Goal: Information Seeking & Learning: Find specific fact

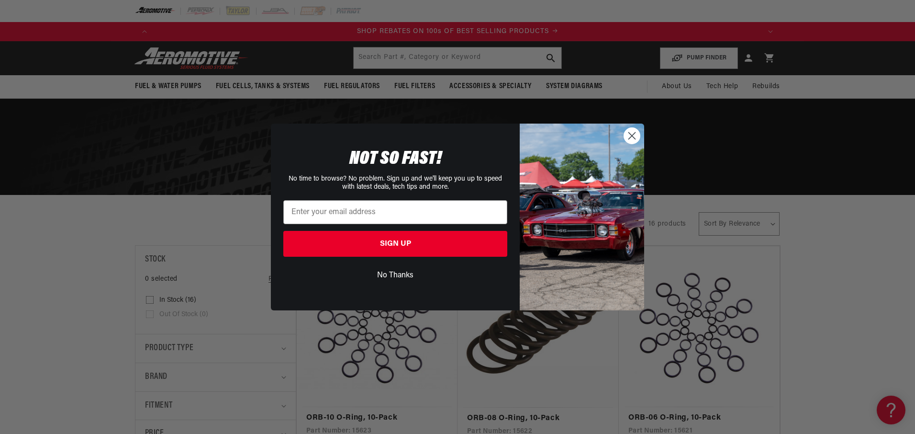
click at [626, 136] on circle "Close dialog" at bounding box center [632, 136] width 16 height 16
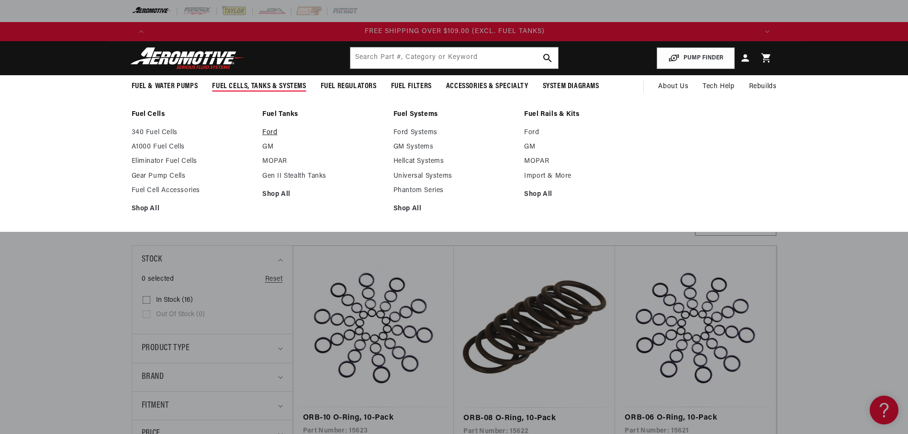
scroll to position [0, 1820]
click at [277, 130] on link "Ford" at bounding box center [323, 132] width 122 height 9
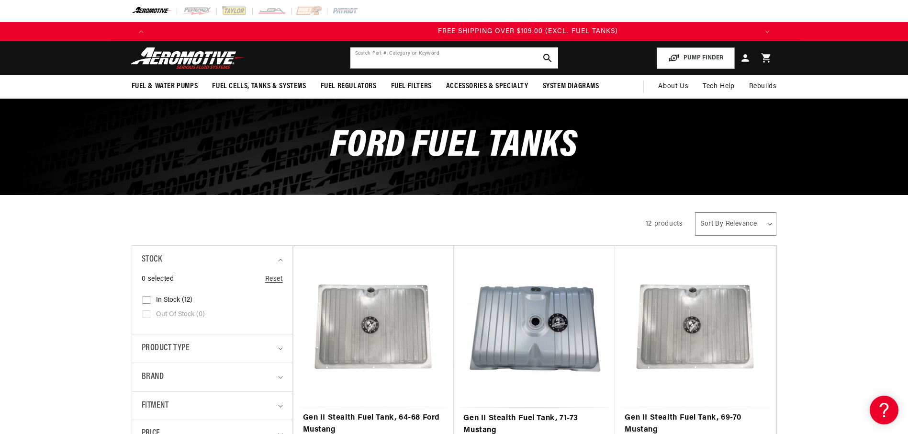
click at [372, 60] on input "text" at bounding box center [454, 57] width 208 height 21
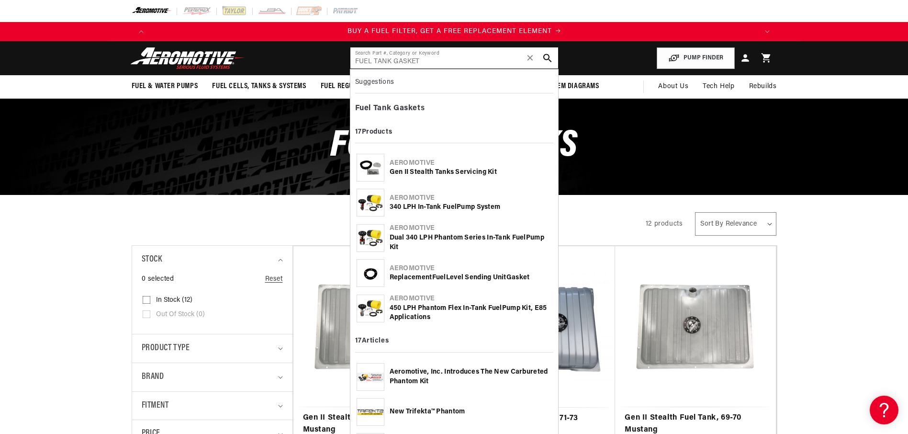
scroll to position [0, 607]
type input "FUEL TANK GASKET"
click at [420, 174] on div "Gen II Stealth Tanks Servicing Kit" at bounding box center [471, 172] width 162 height 10
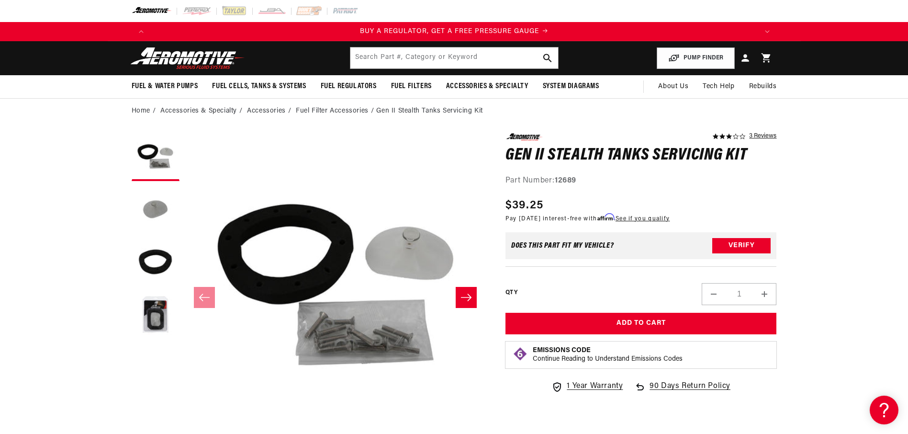
click at [464, 306] on button "Slide right" at bounding box center [466, 297] width 21 height 21
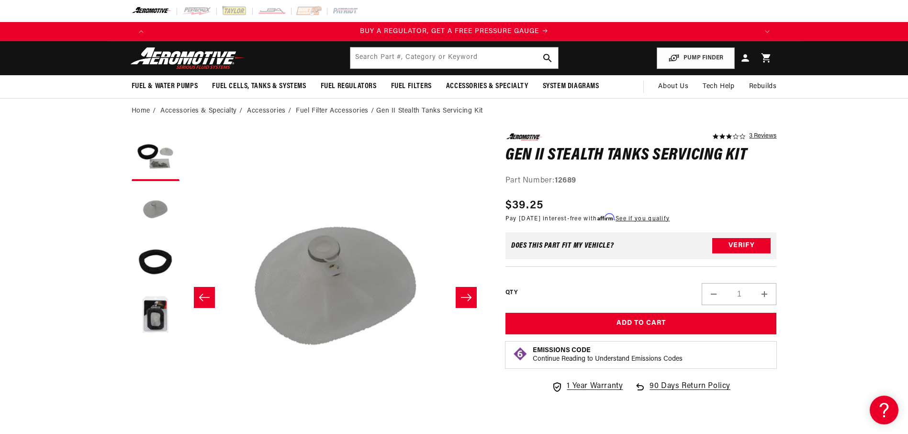
click at [464, 301] on icon "Slide right" at bounding box center [465, 297] width 11 height 10
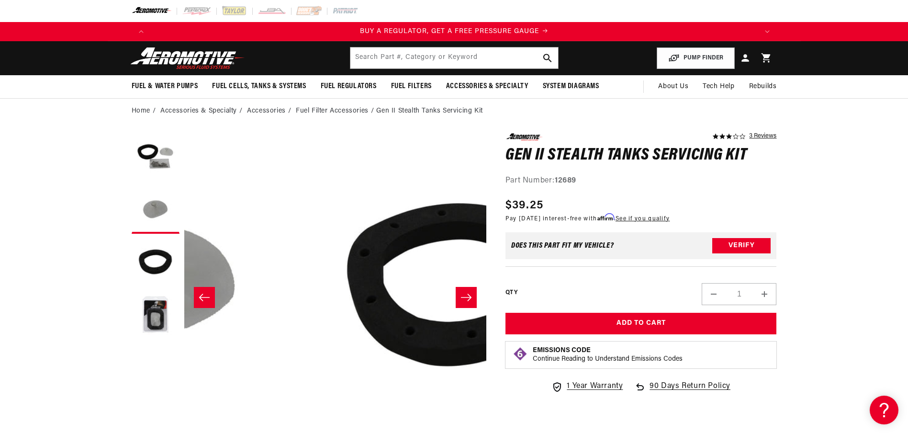
scroll to position [0, 604]
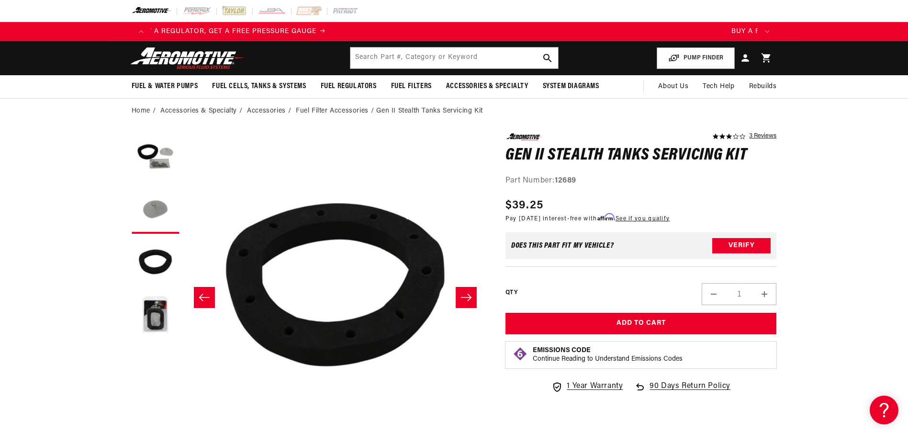
click at [464, 301] on icon "Slide right" at bounding box center [465, 297] width 11 height 10
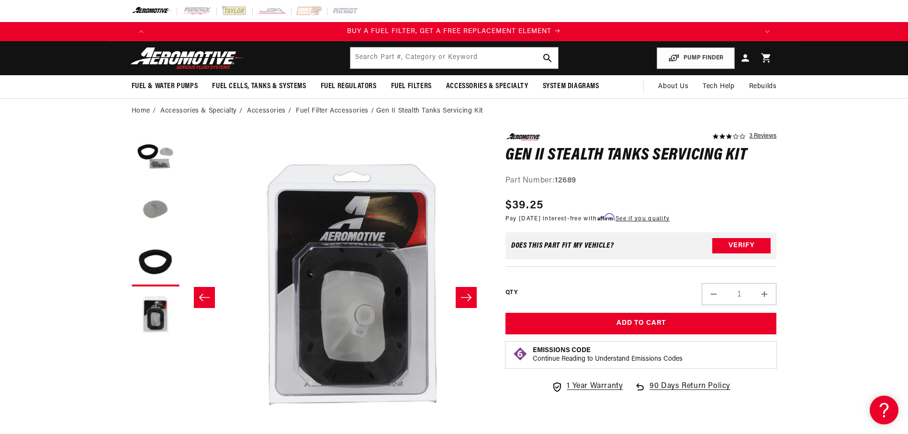
scroll to position [0, 906]
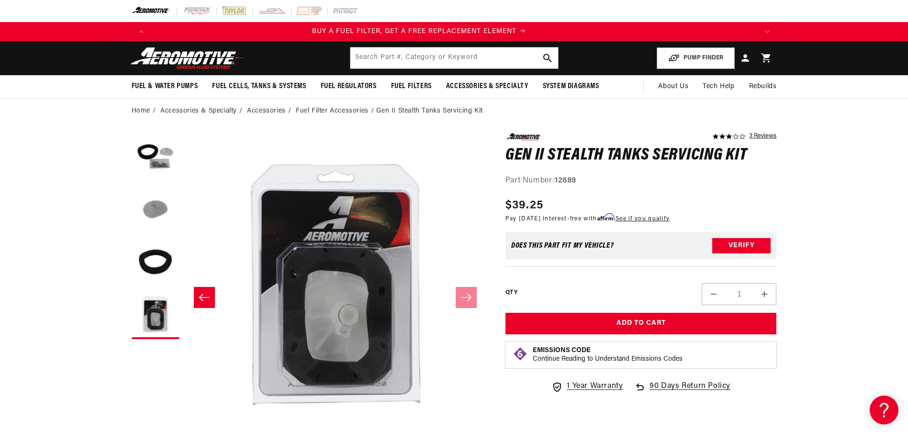
click at [0, 278] on section "3.0 star rating 3 Reviews Gen II Stealth Tanks Servicing Kit Gen II Stealth Tan…" at bounding box center [454, 425] width 908 height 605
click at [392, 51] on input "text" at bounding box center [454, 57] width 208 height 21
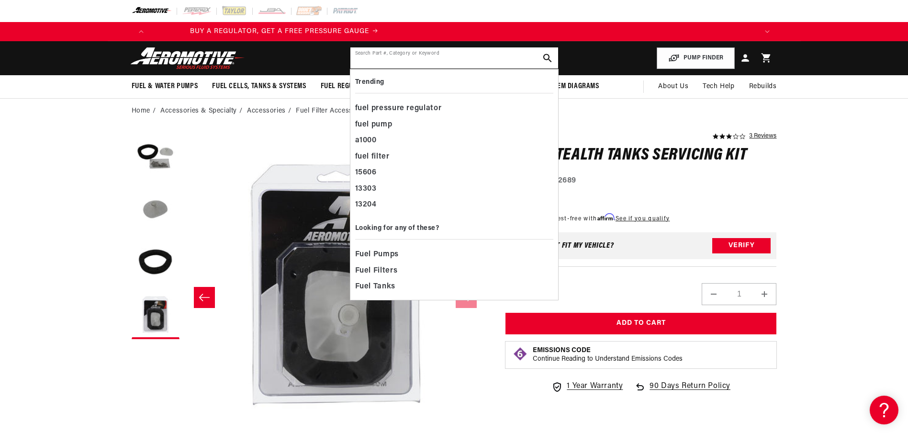
scroll to position [0, 0]
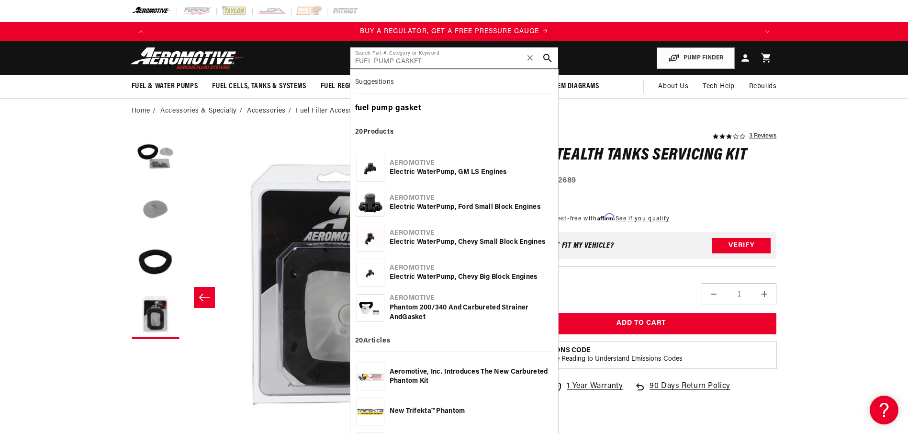
type input "FUEL PUMP GASKET"
click at [407, 105] on b "gasket" at bounding box center [408, 108] width 26 height 8
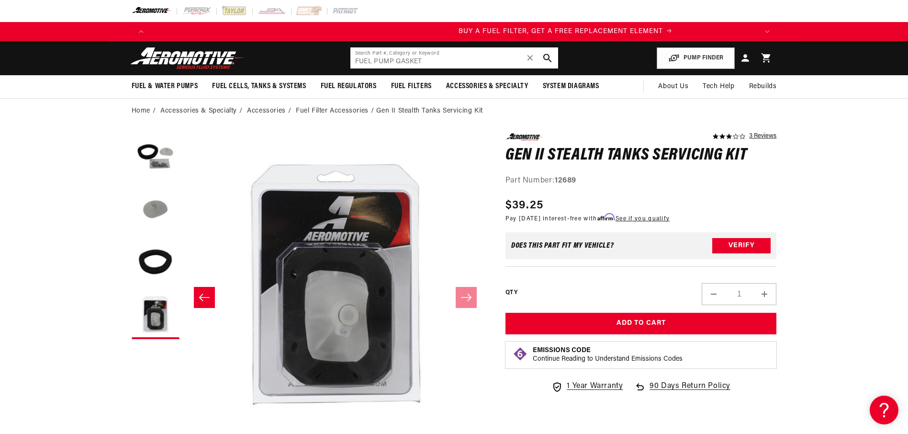
scroll to position [0, 595]
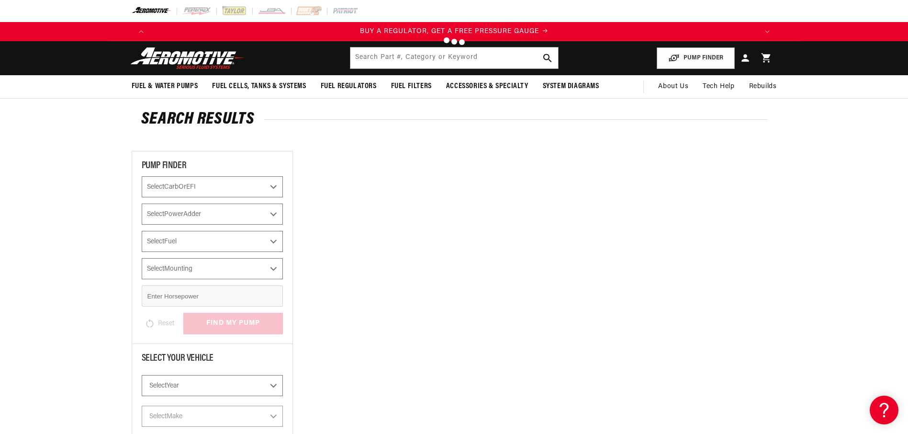
type input "fuel pump gasket"
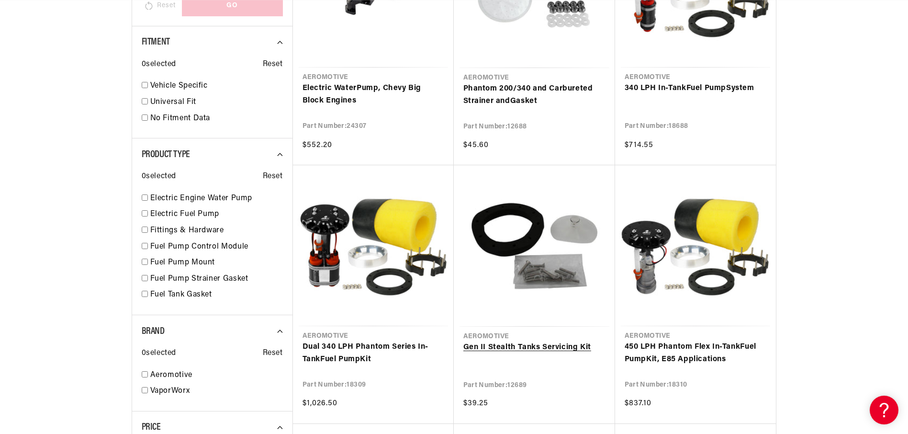
scroll to position [0, 1214]
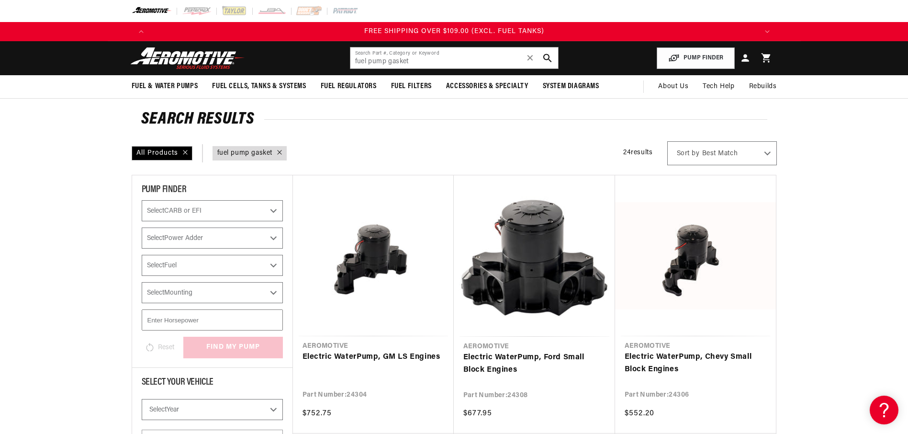
click at [215, 210] on select "Select CARB or EFI Carbureted Fuel Injected" at bounding box center [212, 210] width 141 height 21
select select "Fuel-Injected"
click at [142, 200] on select "Select CARB or EFI Carbureted Fuel Injected" at bounding box center [212, 210] width 141 height 21
click at [187, 236] on div at bounding box center [454, 217] width 908 height 434
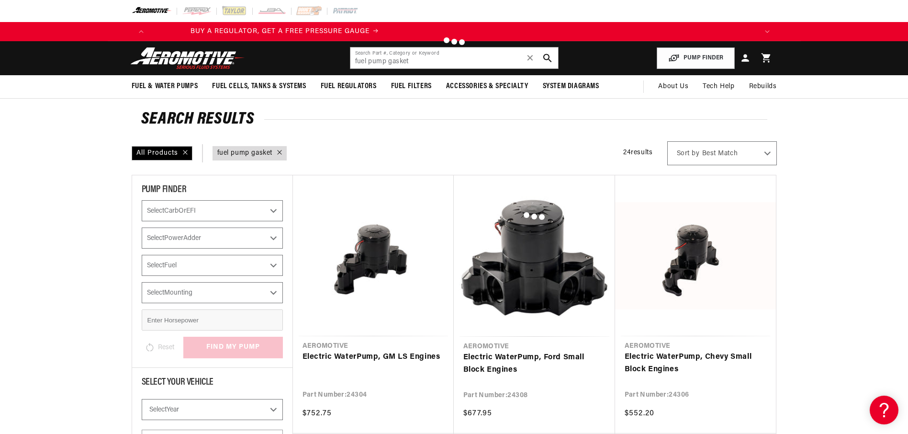
click at [276, 263] on div at bounding box center [454, 217] width 908 height 434
select select "Fuel-Injected"
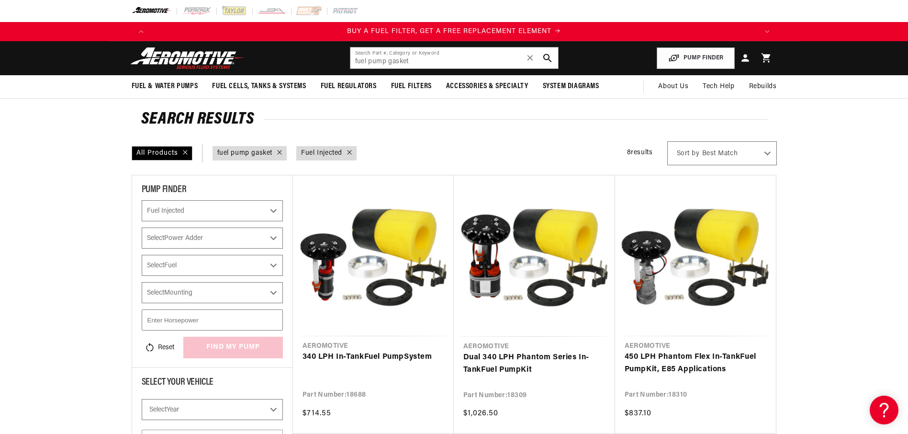
click at [269, 236] on select "Select Power Adder No - Naturally Aspirated Yes - Forced Induction" at bounding box center [212, 237] width 141 height 21
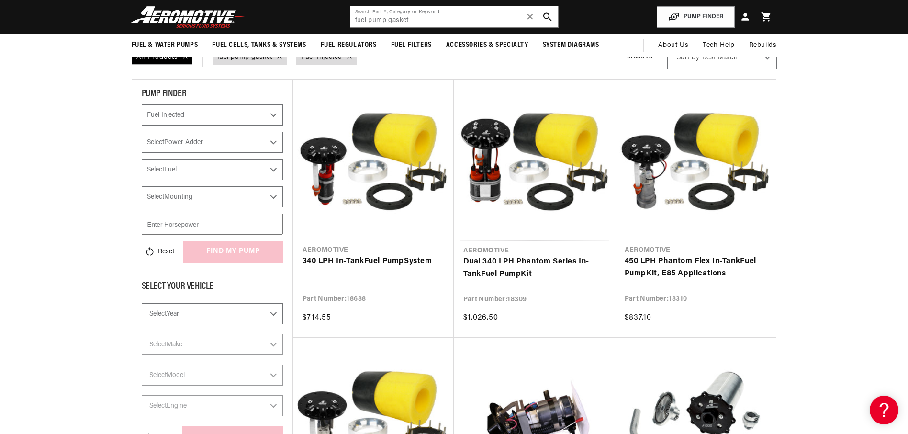
scroll to position [0, 0]
click at [274, 142] on select "Select Power Adder No - Naturally Aspirated Yes - Forced Induction" at bounding box center [212, 142] width 141 height 21
select select "No-Naturally-Aspirated"
click at [142, 132] on select "Select Power Adder No - Naturally Aspirated Yes - Forced Induction" at bounding box center [212, 142] width 141 height 21
checkbox input "true"
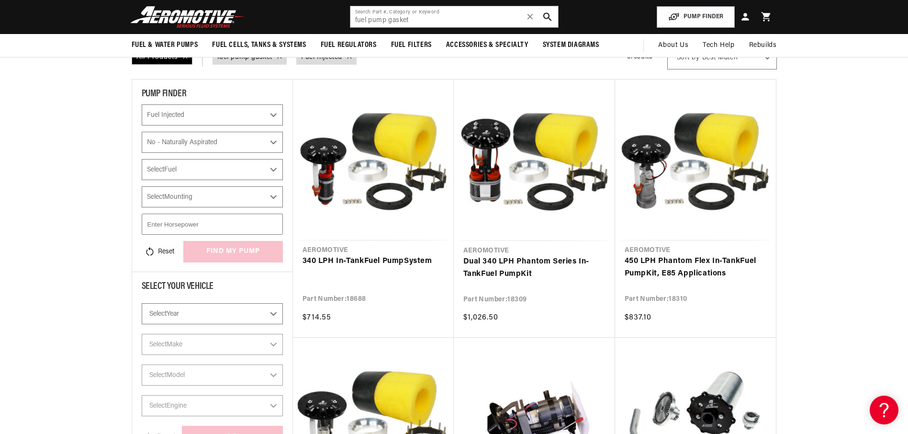
select select "Fuel-Injected"
select select "No-Naturally-Aspirated"
click at [186, 169] on select "Select Fuel E85 Gas" at bounding box center [212, 169] width 141 height 21
select select "Gas"
click at [142, 159] on select "Select Fuel E85 Gas" at bounding box center [212, 169] width 141 height 21
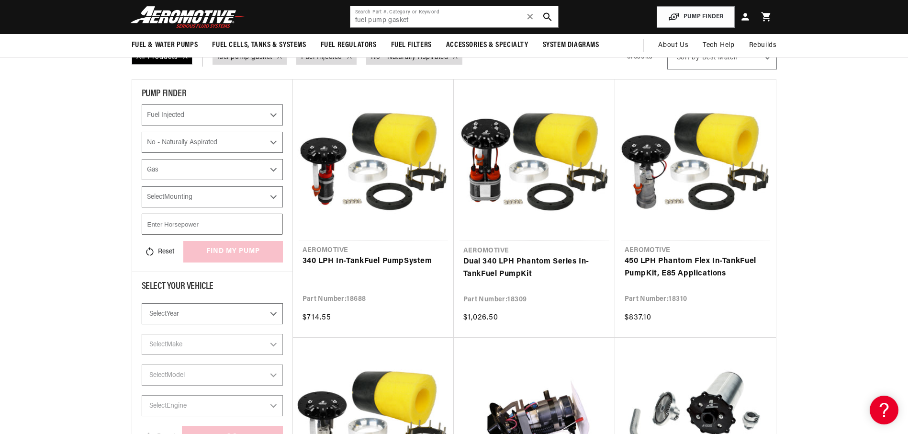
checkbox input "true"
select select "Fuel-Injected"
select select "No-Naturally-Aspirated"
select select "Gas"
click at [196, 201] on select "Select Mounting In-Tank" at bounding box center [212, 196] width 141 height 21
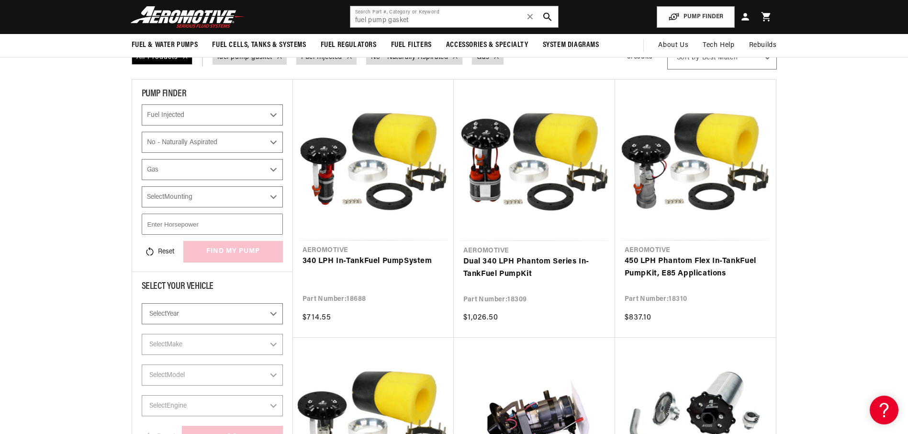
select select "In-Tank"
click at [142, 186] on select "Select Mounting In-Tank" at bounding box center [212, 196] width 141 height 21
select select "CarbOrEFI"
select select "PowerAdder"
select select "Fuel"
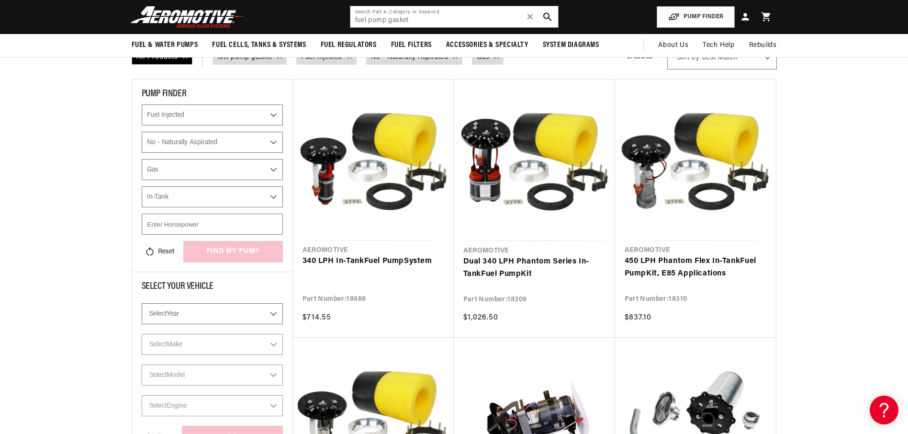
select select "Mounting"
checkbox input "true"
select select "Fuel-Injected"
select select "No-Naturally-Aspirated"
select select "Gas"
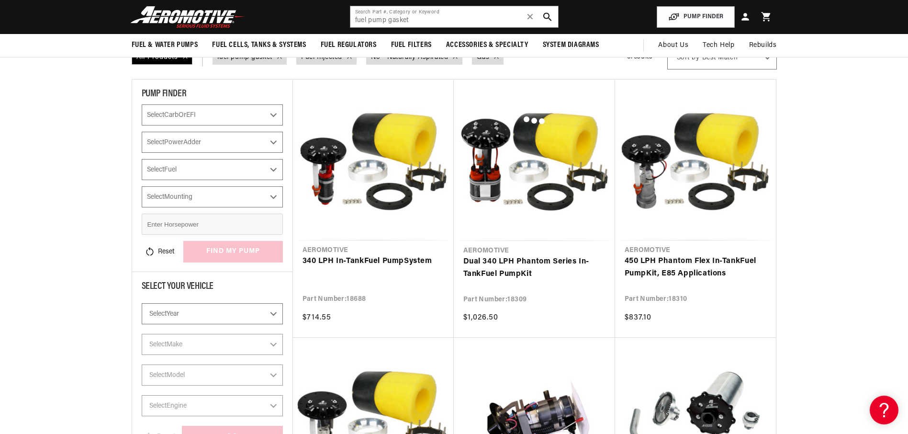
select select "In-Tank"
click at [190, 221] on input "number" at bounding box center [212, 223] width 141 height 21
click at [163, 222] on input "number" at bounding box center [212, 223] width 141 height 21
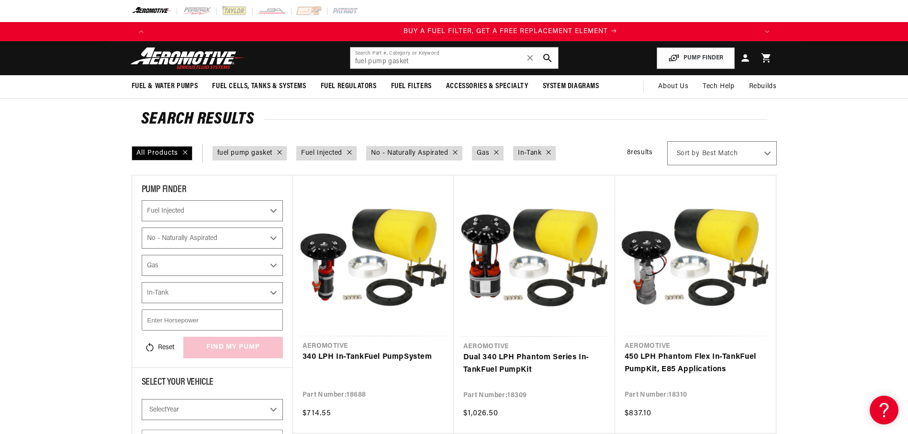
scroll to position [0, 607]
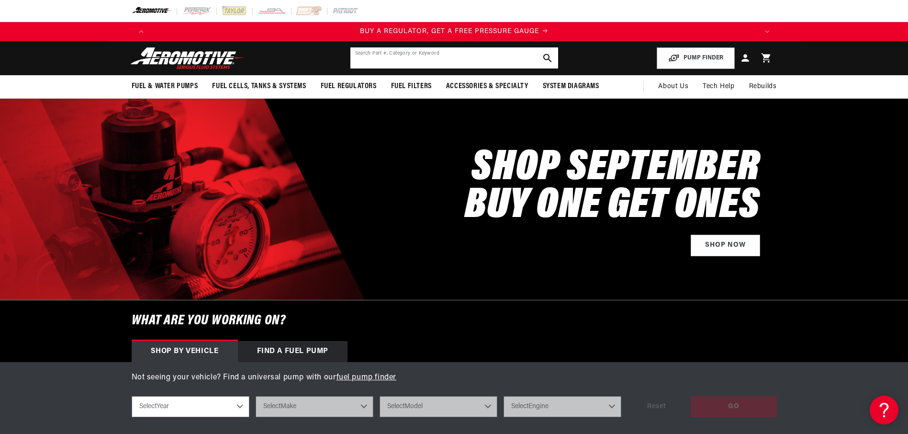
click at [405, 56] on input "text" at bounding box center [454, 57] width 208 height 21
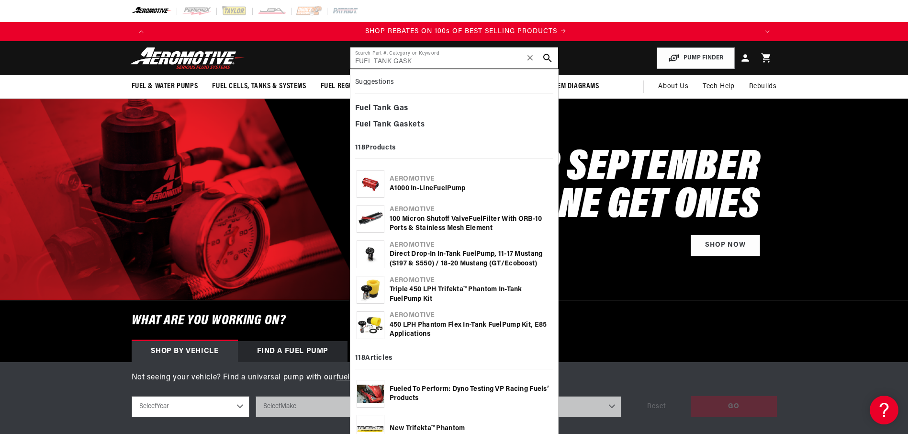
scroll to position [0, 1214]
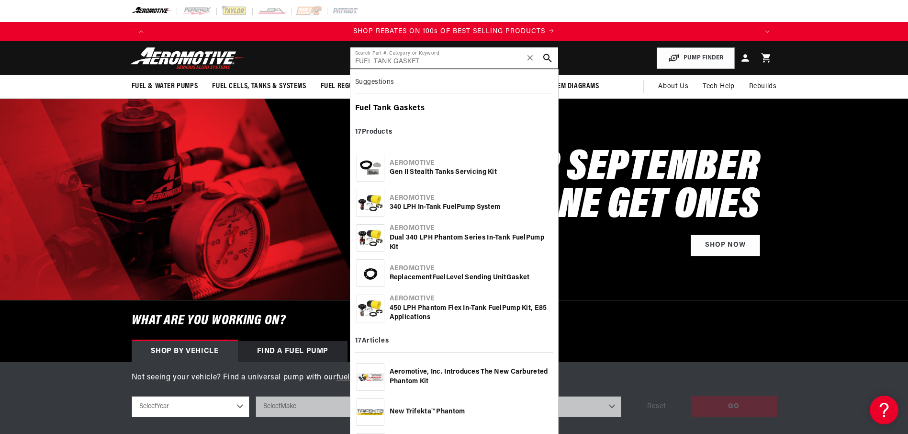
type input "FUEL TANK GASKET"
click at [410, 108] on b "Gasket" at bounding box center [406, 108] width 27 height 8
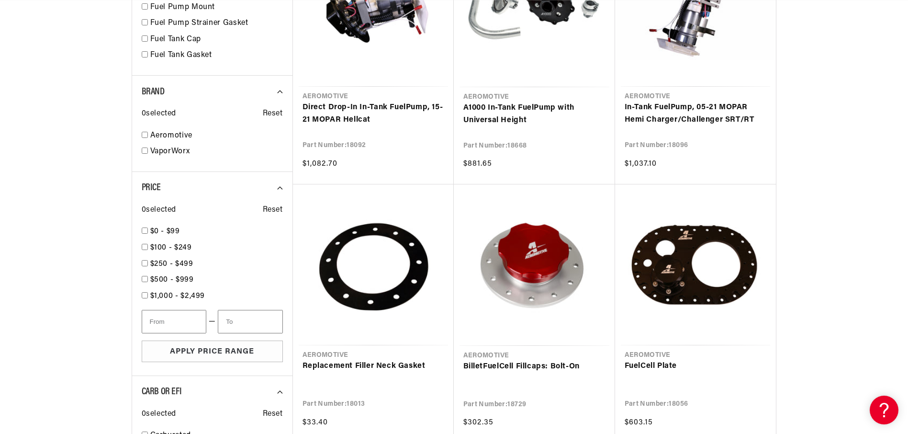
scroll to position [0, 607]
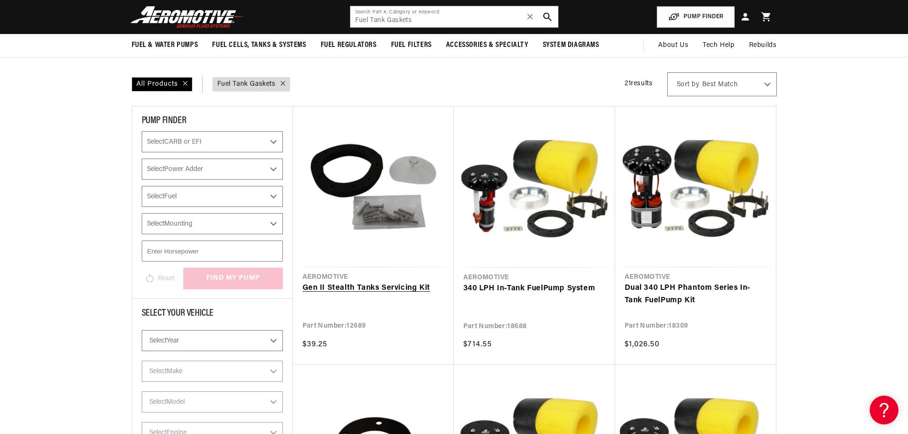
scroll to position [24, 0]
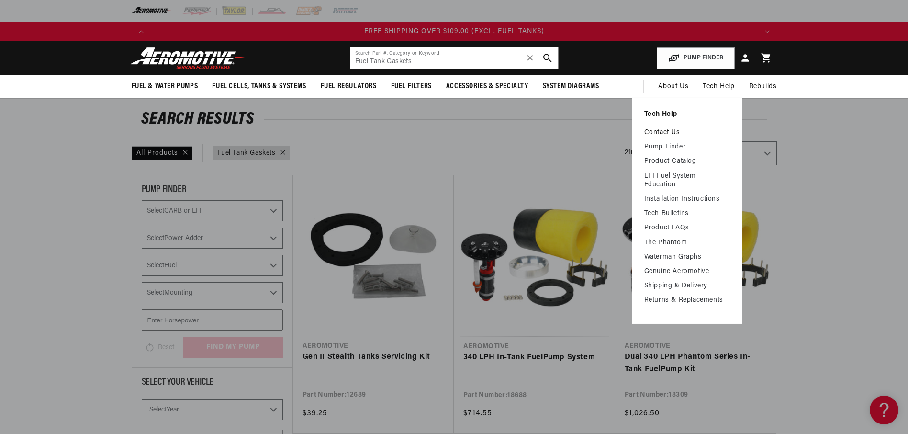
click at [669, 135] on link "Contact Us" at bounding box center [686, 132] width 85 height 9
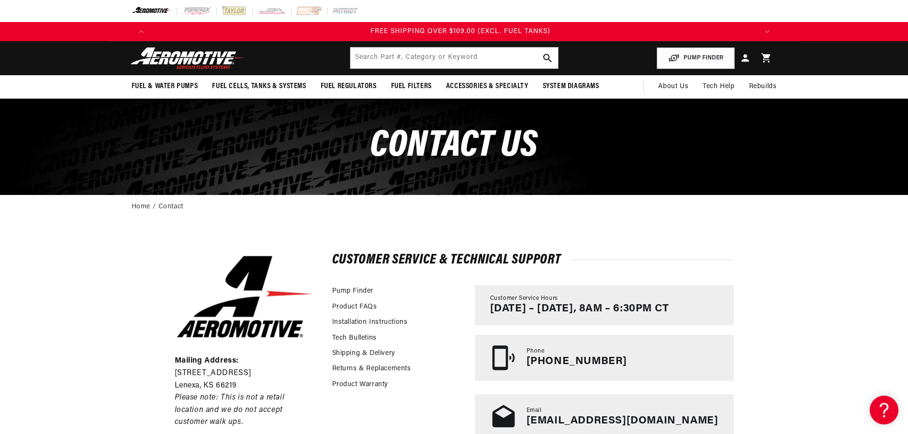
scroll to position [0, 1820]
click at [381, 60] on input "text" at bounding box center [454, 57] width 208 height 21
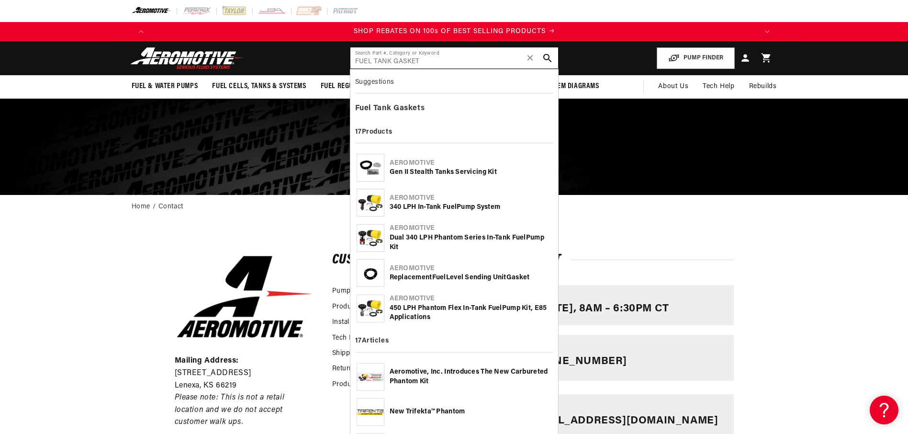
scroll to position [0, 1214]
type input "FUEL TANK GASKET"
click at [398, 104] on div "Fuel Tank Gasket s" at bounding box center [454, 108] width 198 height 16
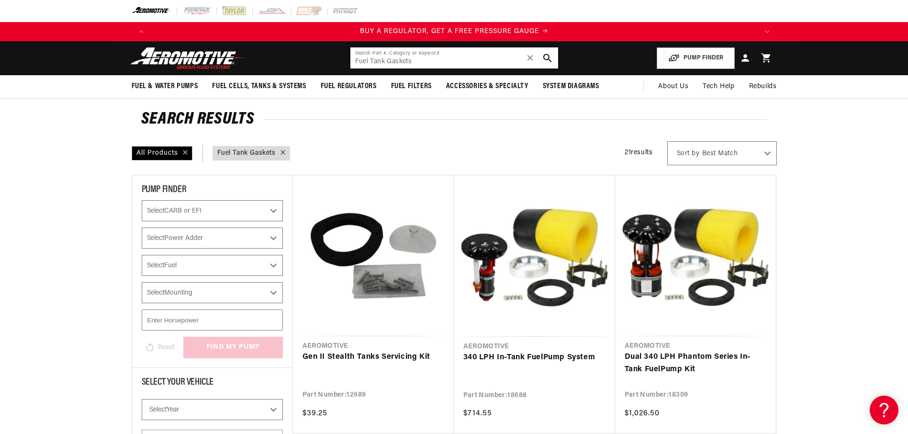
click at [434, 60] on input "Fuel Tank Gaskets" at bounding box center [454, 57] width 208 height 21
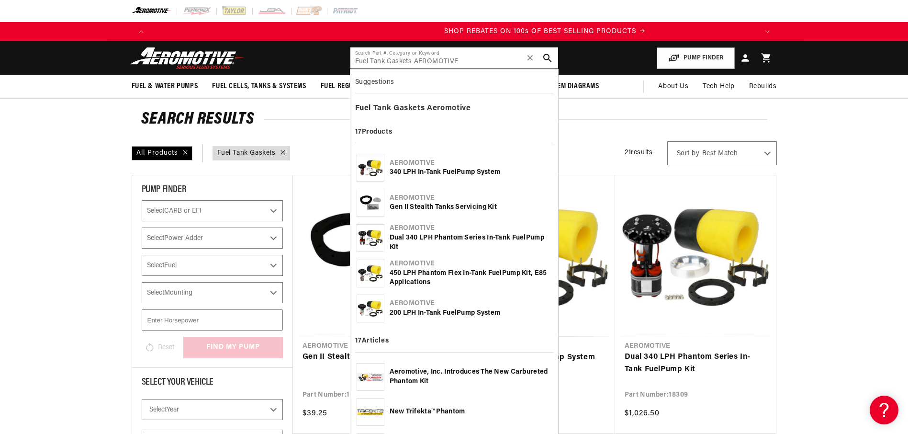
scroll to position [0, 1214]
type input "Fuel Tank Gaskets AEROMOTIVE"
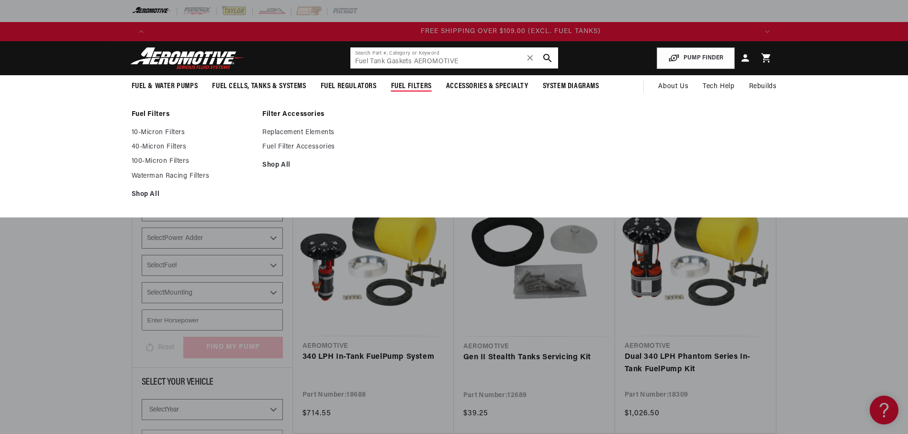
scroll to position [0, 1820]
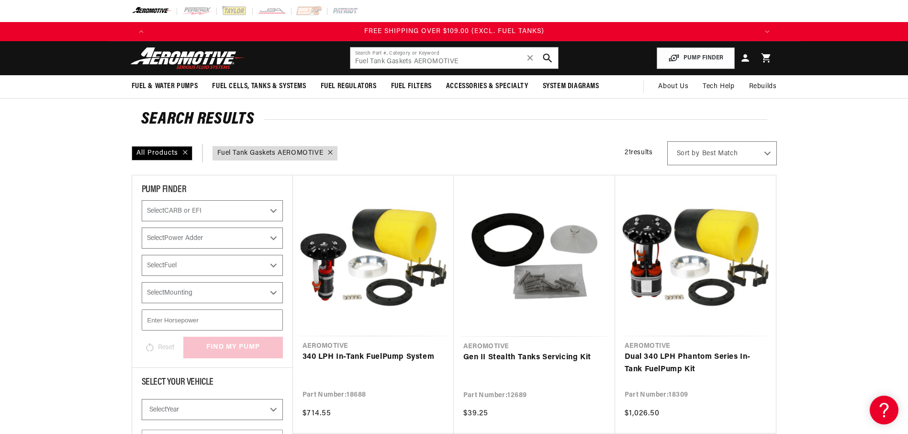
click at [553, 58] on button "search button" at bounding box center [547, 57] width 21 height 21
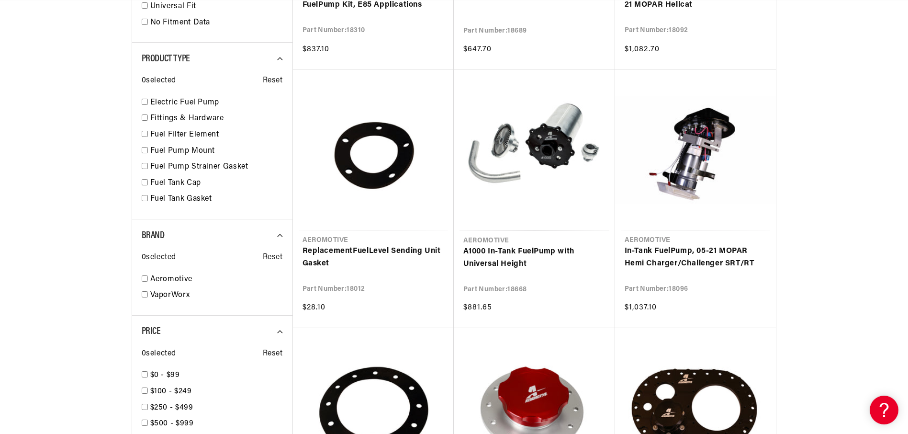
scroll to position [0, 607]
click at [146, 195] on input "checkbox" at bounding box center [145, 198] width 6 height 6
checkbox input "true"
